Goal: Communication & Community: Share content

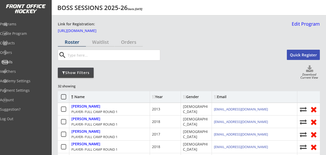
click at [20, 62] on div "Emails" at bounding box center [24, 62] width 46 height 4
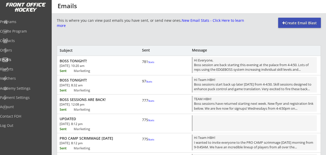
click at [297, 24] on div "Create Email Blast" at bounding box center [299, 22] width 43 height 5
select select ""All""
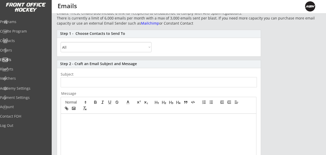
scroll to position [59, 0]
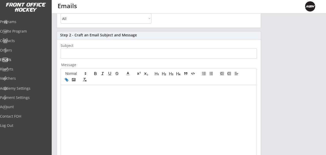
click at [66, 80] on icon "button" at bounding box center [67, 80] width 2 height 2
drag, startPoint x: 176, startPoint y: 91, endPoint x: 61, endPoint y: 90, distance: 114.9
click at [61, 90] on div "[URL][DOMAIN_NAME]" at bounding box center [158, 133] width 195 height 96
click at [67, 80] on icon "button" at bounding box center [67, 80] width 2 height 2
type input "https://frontofficehockey.com/hbh/1757519419924x632785322118479900"
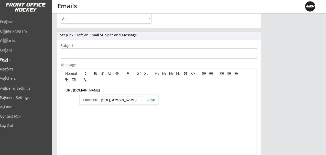
click at [179, 100] on div "https://frontofficehockey.com/hbh/1757519419924x632785322118479900" at bounding box center [158, 133] width 195 height 96
drag, startPoint x: 178, startPoint y: 92, endPoint x: 63, endPoint y: 90, distance: 115.2
click at [63, 90] on div "https://frontofficehockey.com/hbh/1757519419924x632785322118479900" at bounding box center [158, 133] width 195 height 96
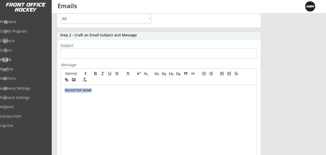
drag, startPoint x: 98, startPoint y: 91, endPoint x: 53, endPoint y: 91, distance: 45.1
click at [53, 91] on div "This is where you can view past emails you have sent, or send new ones. New Ema…" at bounding box center [189, 106] width 274 height 297
click at [67, 80] on icon "button" at bounding box center [66, 79] width 5 height 5
drag, startPoint x: 115, startPoint y: 100, endPoint x: 79, endPoint y: 99, distance: 36.9
click at [79, 99] on div "REGISTER NOW!" at bounding box center [100, 100] width 79 height 10
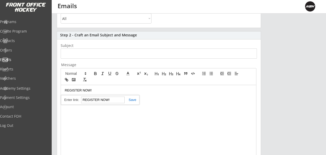
paste input "https://frontofficehockey.com/hbh/1757519419924x632785322118479900"
type input "https://frontofficehockey.com/hbh/1757519419924x632785322118479900"
click at [134, 99] on link at bounding box center [131, 100] width 12 height 4
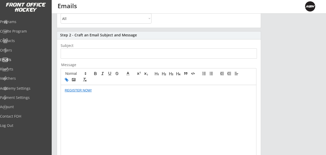
click at [63, 91] on div "REGISTER NOW!" at bounding box center [158, 133] width 195 height 96
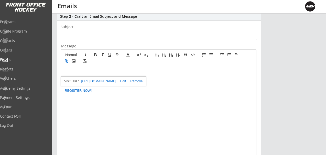
scroll to position [83, 0]
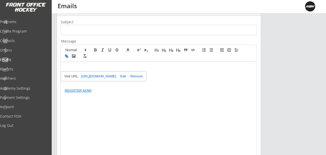
click at [66, 64] on div "REGISTER NOW!" at bounding box center [158, 109] width 195 height 96
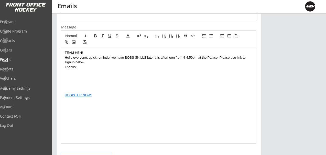
scroll to position [102, 0]
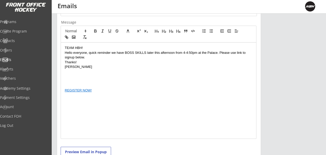
click at [69, 84] on p at bounding box center [159, 85] width 188 height 5
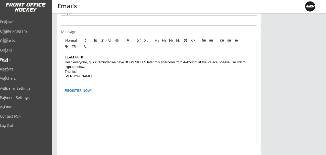
scroll to position [88, 0]
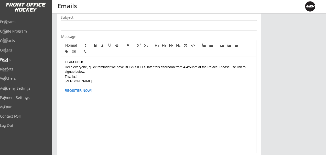
click at [72, 25] on input "input" at bounding box center [159, 25] width 196 height 10
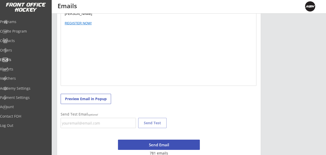
scroll to position [163, 0]
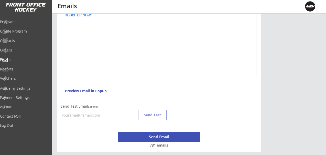
type input "BOSS SESSION TONIGHT!"
click at [160, 135] on button "Send Email" at bounding box center [159, 137] width 82 height 10
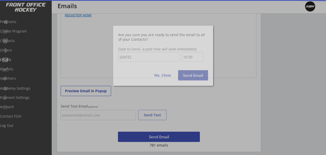
scroll to position [219, 0]
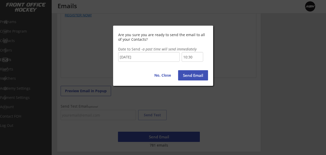
click at [192, 58] on input "10:30" at bounding box center [193, 57] width 22 height 10
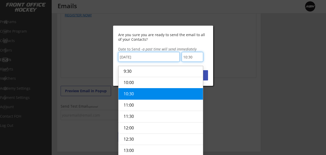
scroll to position [172, 0]
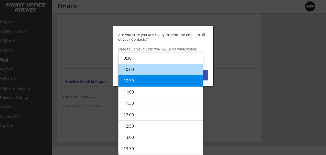
click at [177, 67] on li "10:00" at bounding box center [161, 69] width 84 height 12
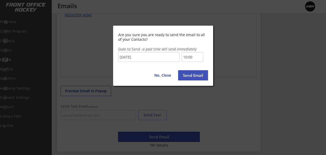
click at [187, 76] on button "Send Email" at bounding box center [193, 75] width 30 height 10
type input "10:30"
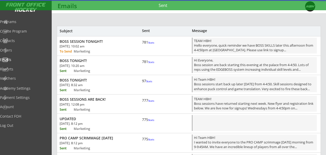
scroll to position [0, 0]
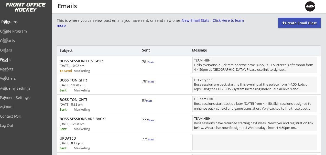
click at [16, 21] on div "Programs" at bounding box center [24, 22] width 46 height 4
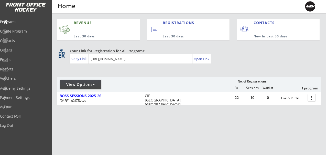
scroll to position [9, 0]
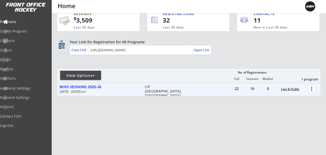
click at [305, 88] on div "Live & Public" at bounding box center [293, 89] width 24 height 4
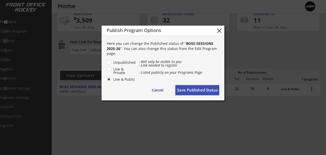
click at [220, 27] on button "close" at bounding box center [220, 31] width 8 height 8
radio input "false"
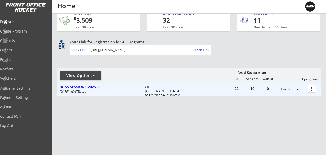
click at [312, 88] on div at bounding box center [312, 88] width 9 height 9
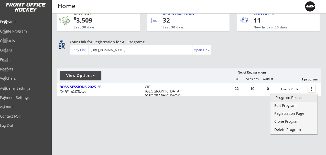
click at [283, 98] on div "Program Roster" at bounding box center [294, 98] width 37 height 4
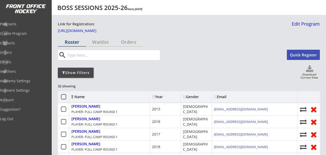
click at [74, 71] on div "Show Filters" at bounding box center [76, 72] width 36 height 5
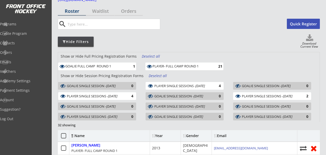
scroll to position [42, 0]
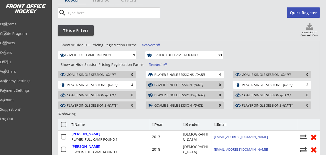
click at [153, 65] on div "Deselect all" at bounding box center [158, 64] width 19 height 5
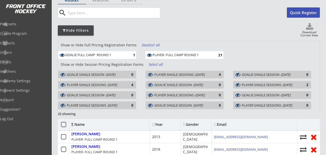
click at [259, 85] on div "PLAYER SINGLE SESSIONS - Oct 1, 2025" at bounding box center [270, 85] width 56 height 4
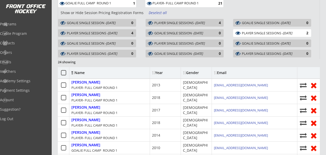
scroll to position [0, 0]
